Goal: Task Accomplishment & Management: Manage account settings

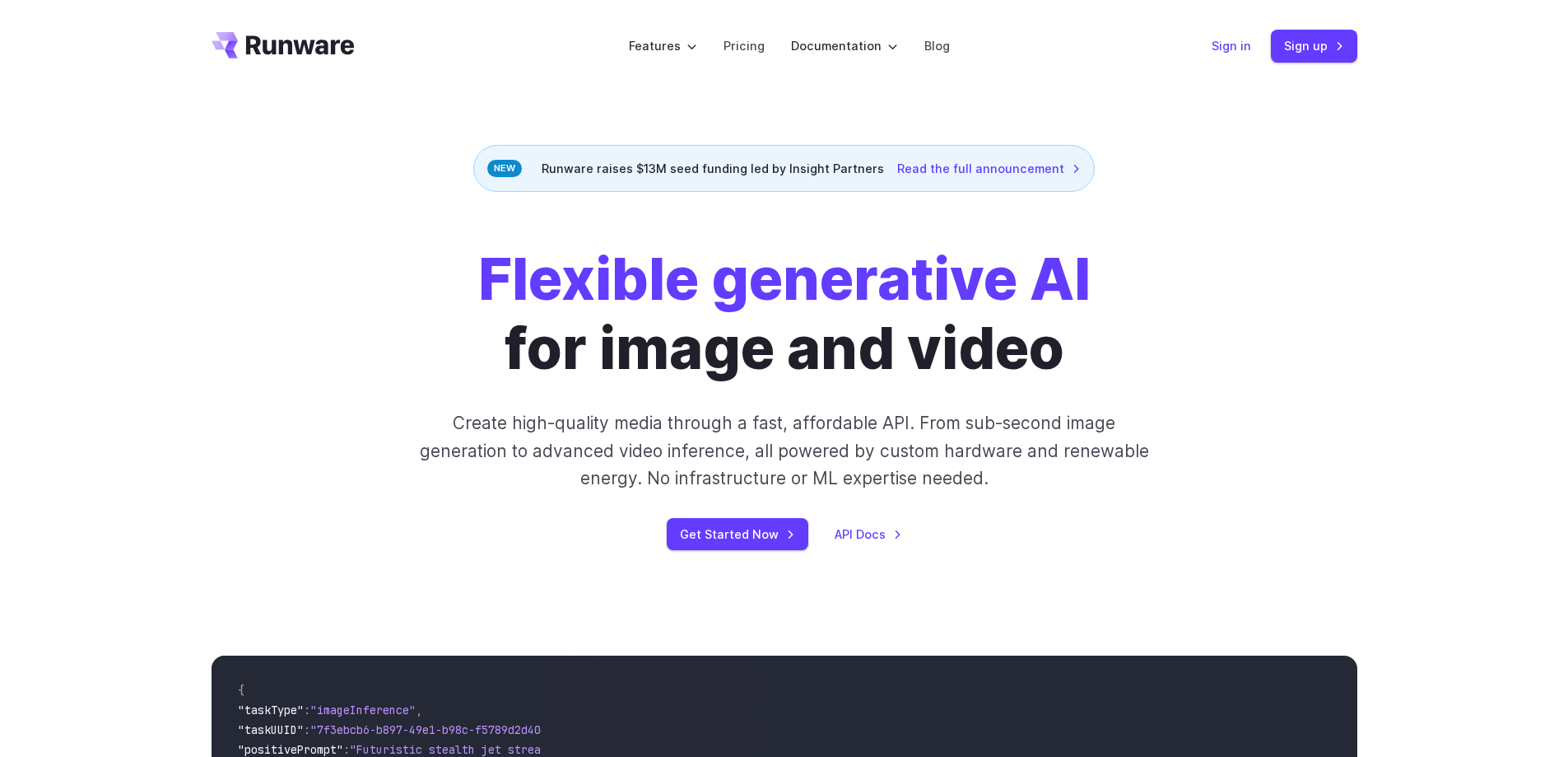
click at [1237, 47] on link "Sign in" at bounding box center [1230, 46] width 40 height 19
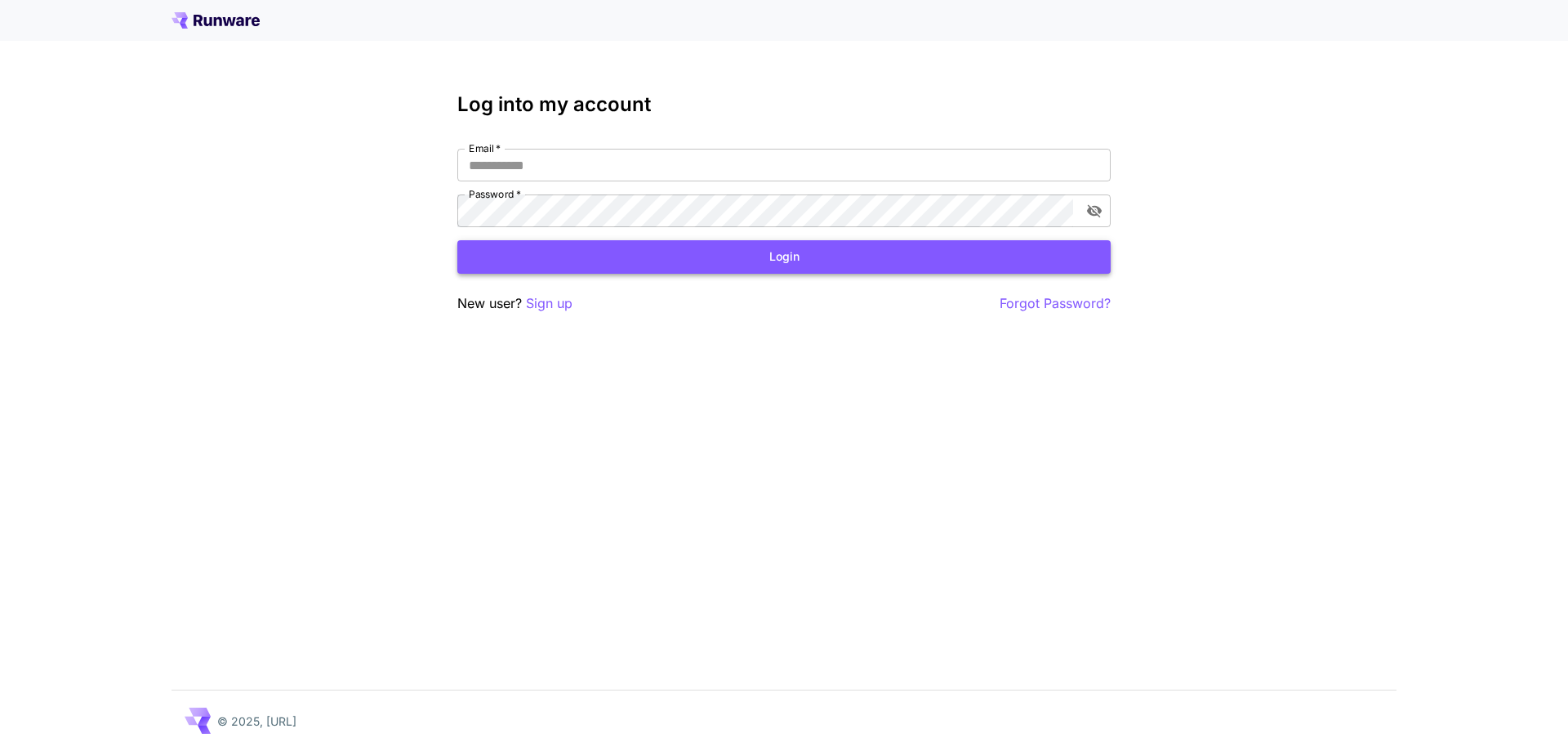
type input "**********"
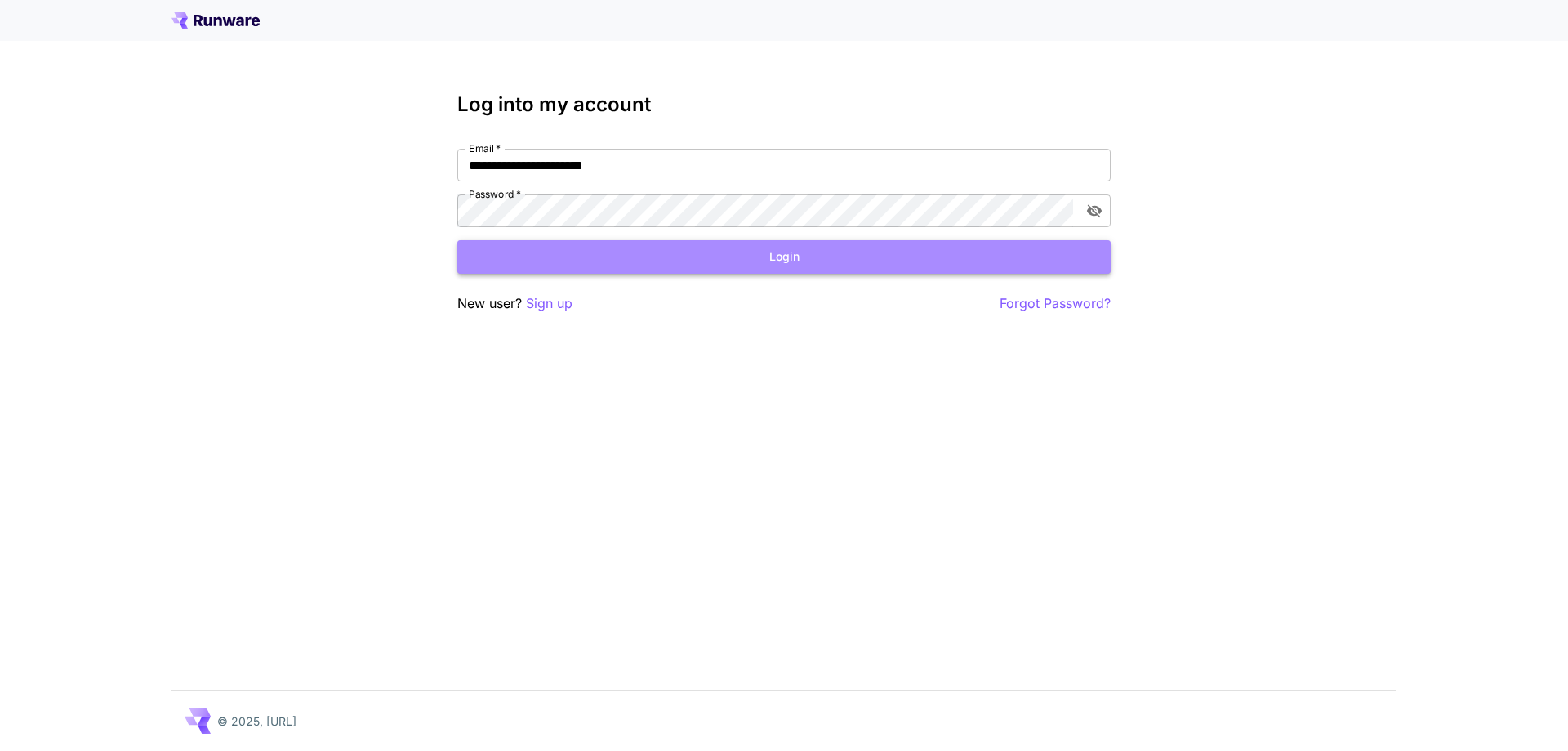
click at [780, 251] on button "Login" at bounding box center [783, 256] width 653 height 33
